Goal: Check status: Check status

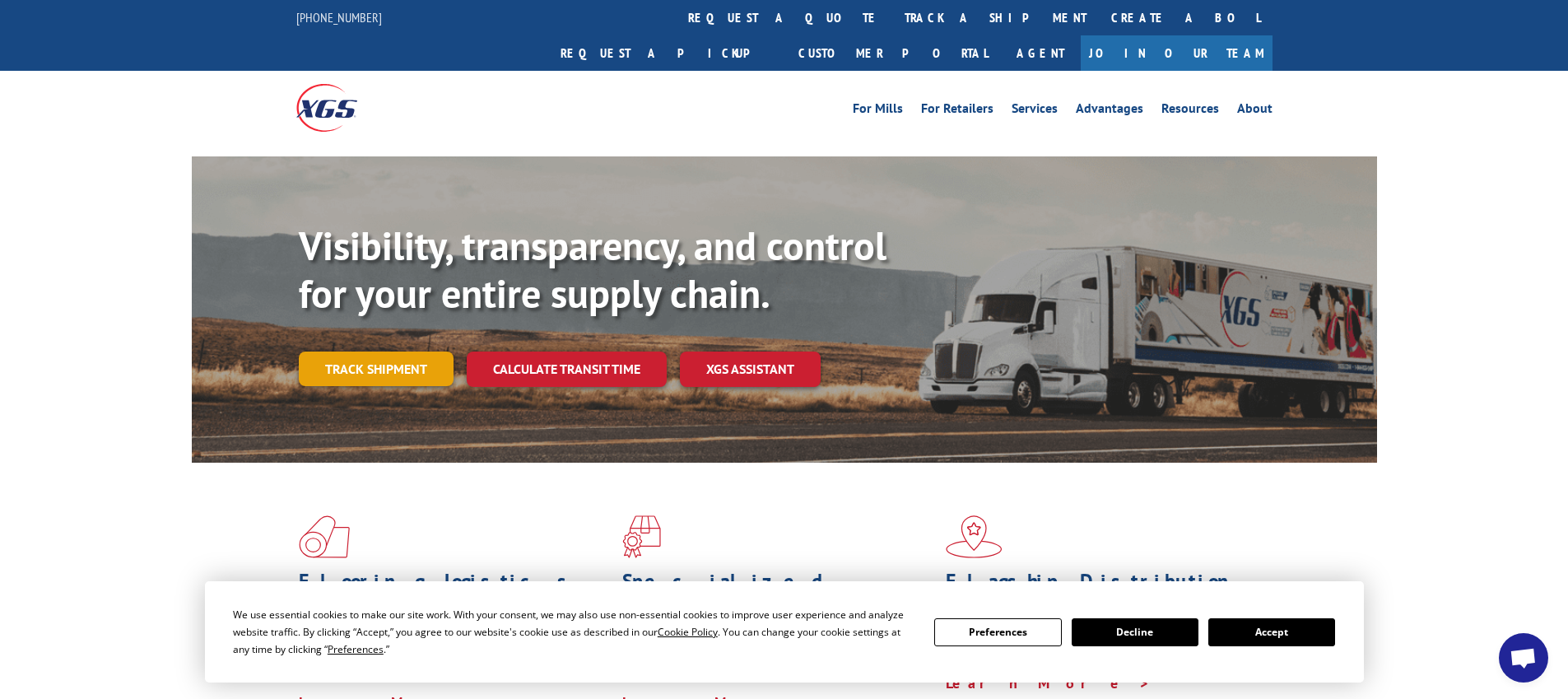
click at [414, 352] on link "Track shipment" at bounding box center [375, 369] width 154 height 35
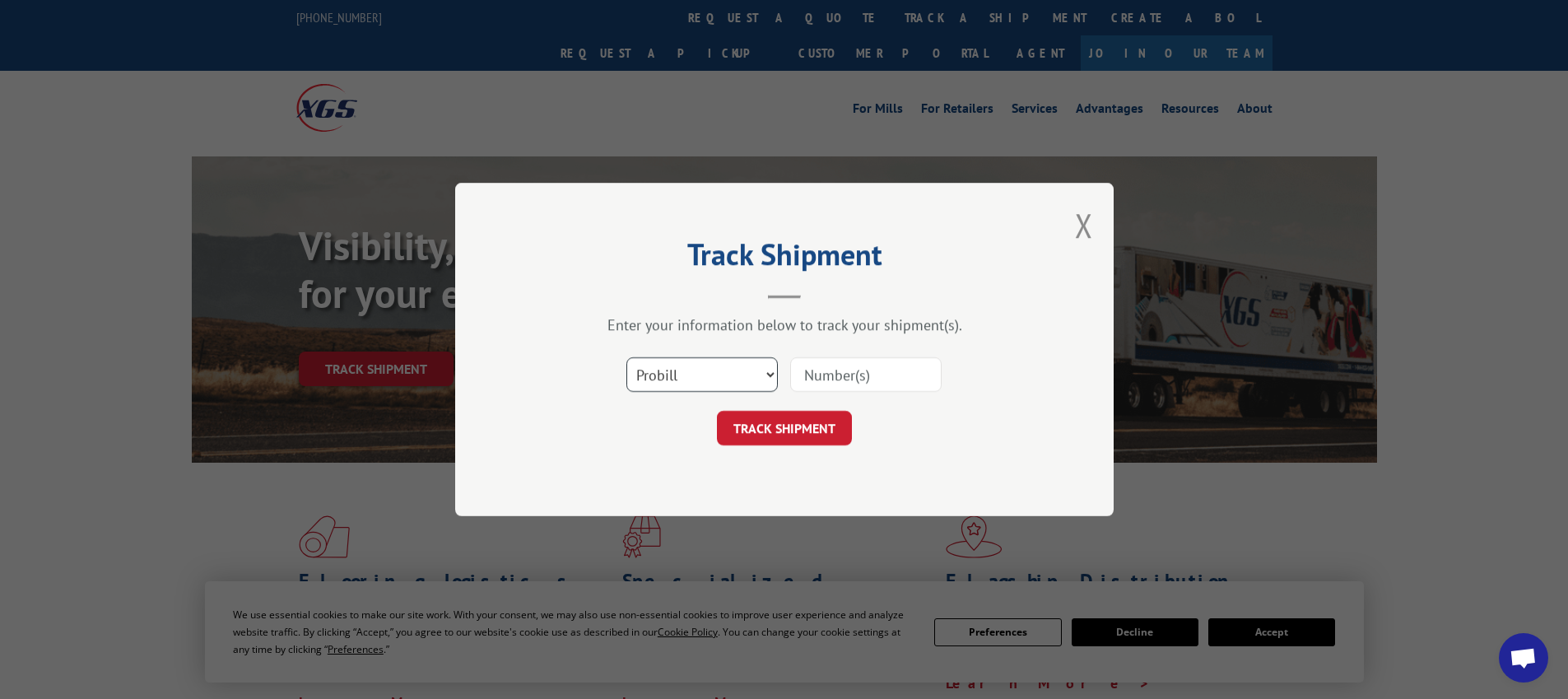
click at [745, 375] on select "Select category... Probill BOL PO" at bounding box center [702, 375] width 152 height 35
select select "po"
click at [626, 357] on select "Select category... Probill BOL PO" at bounding box center [702, 375] width 152 height 35
click at [832, 383] on input at bounding box center [866, 375] width 152 height 35
paste input "19654200"
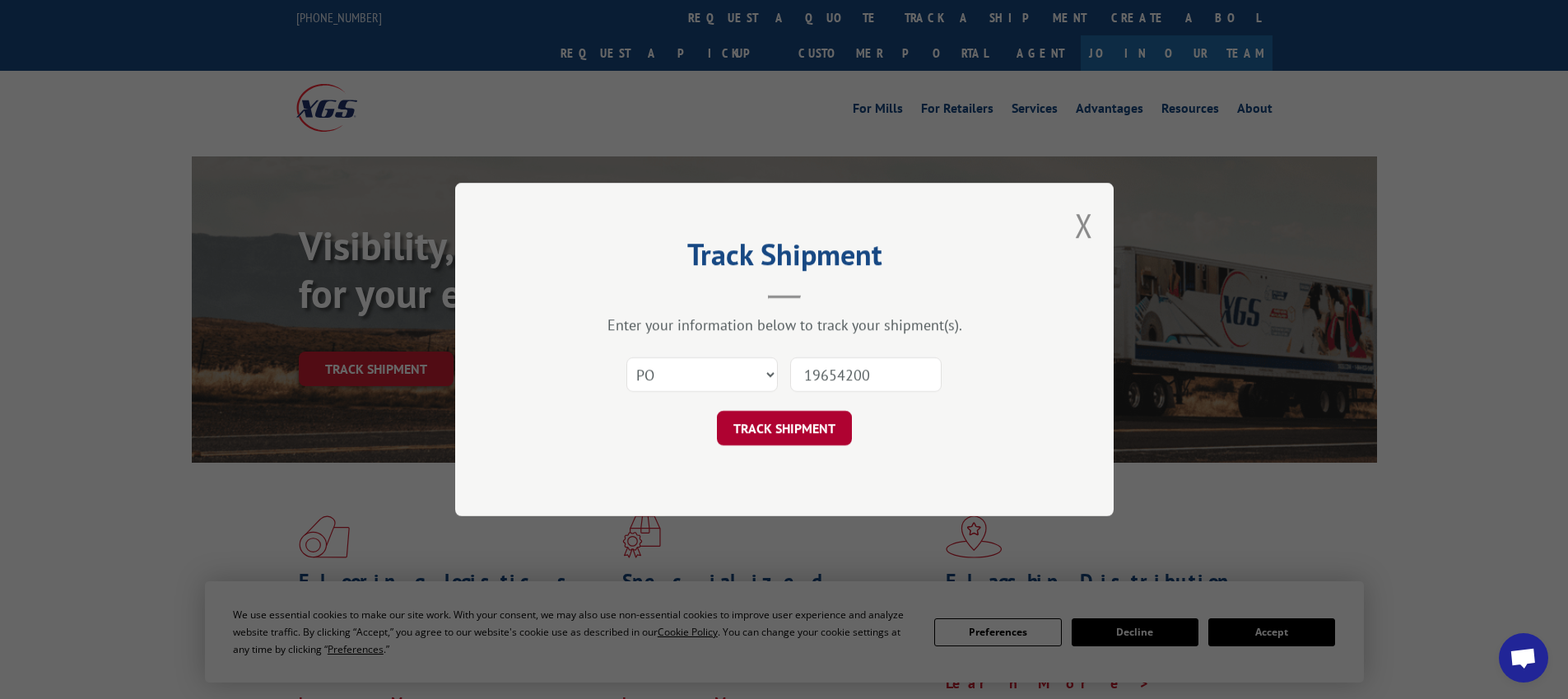
type input "19654200"
click at [804, 435] on button "TRACK SHIPMENT" at bounding box center [784, 428] width 135 height 35
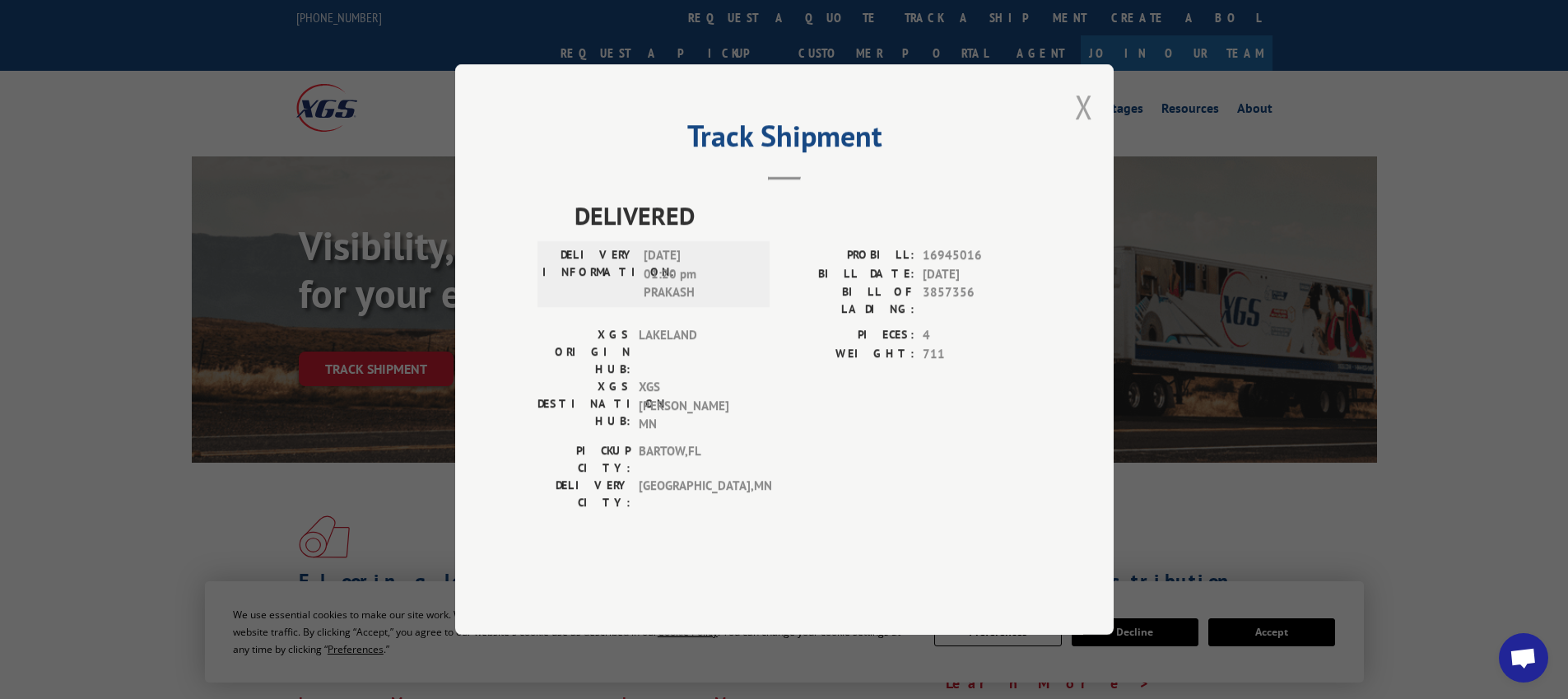
click at [1081, 129] on button "Close modal" at bounding box center [1084, 106] width 18 height 44
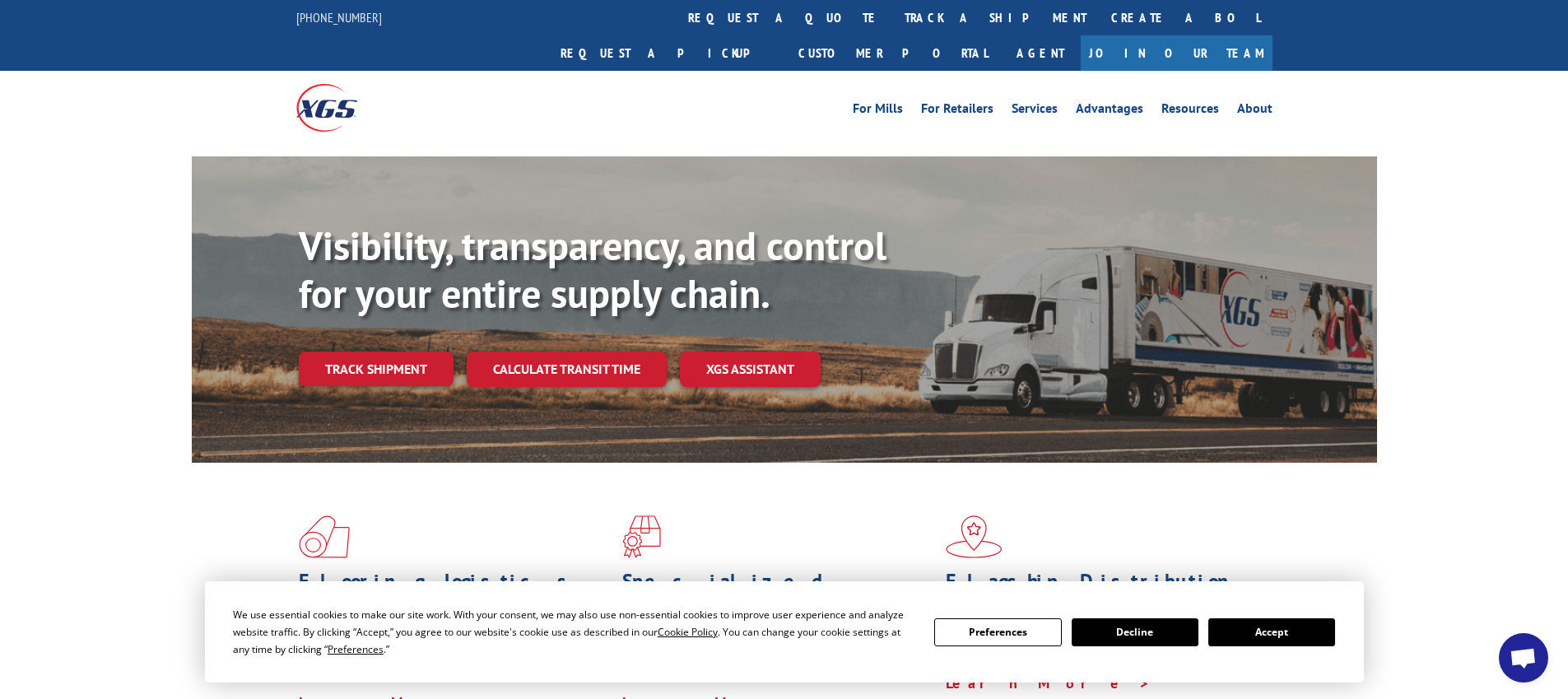
click at [1132, 635] on button "Decline" at bounding box center [1135, 633] width 127 height 28
